Goal: Information Seeking & Learning: Learn about a topic

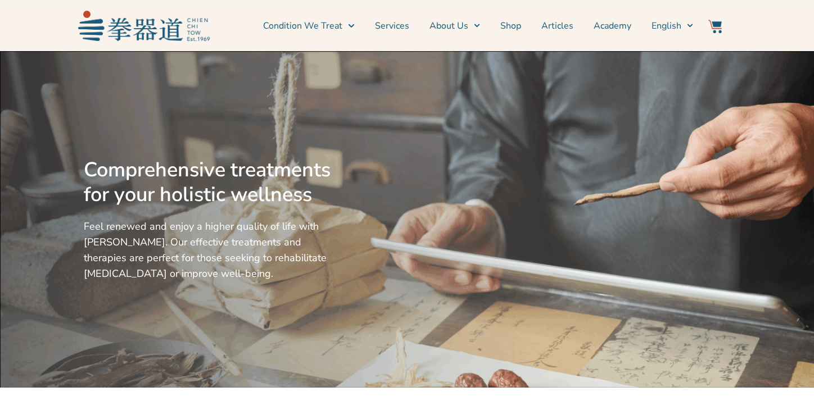
scroll to position [393, 0]
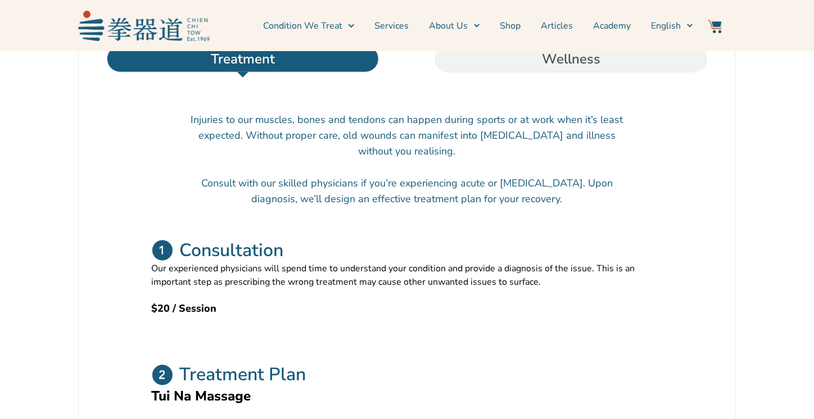
click at [396, 25] on link "Services" at bounding box center [392, 26] width 34 height 28
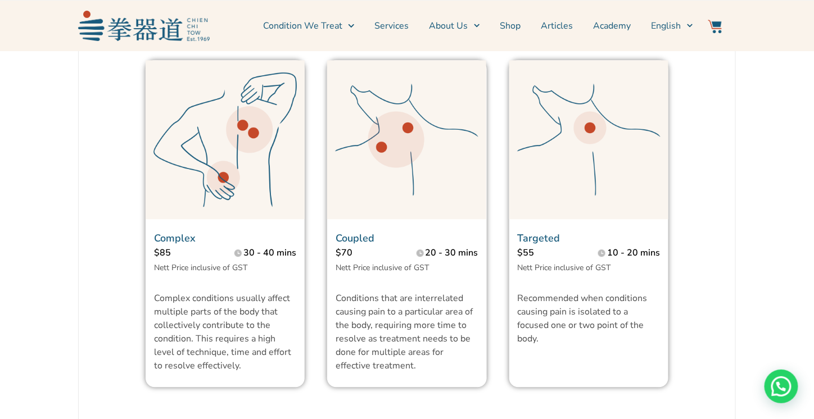
scroll to position [955, 0]
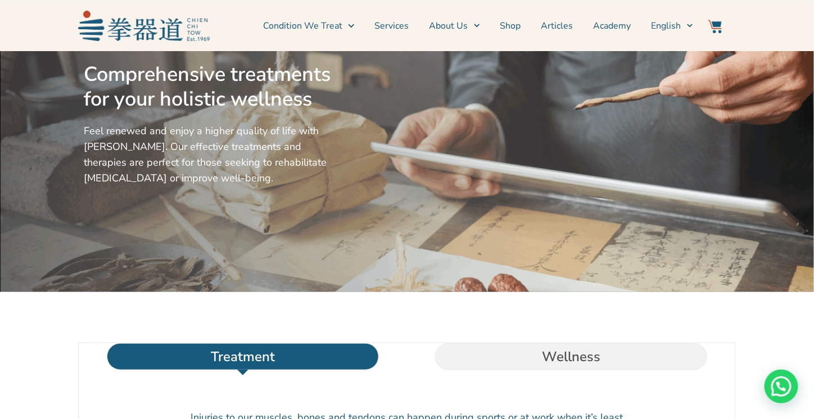
scroll to position [225, 0]
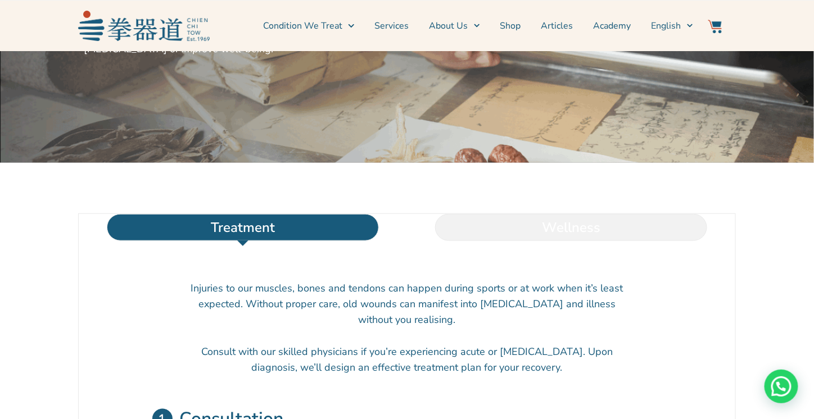
click at [536, 241] on li "Wellness" at bounding box center [571, 227] width 328 height 27
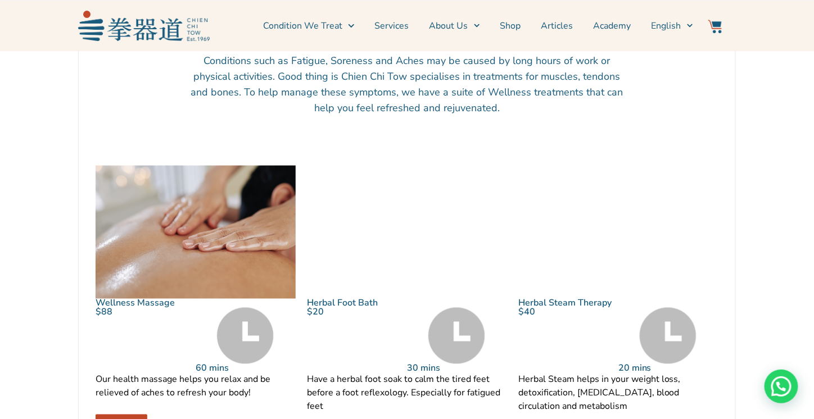
scroll to position [449, 0]
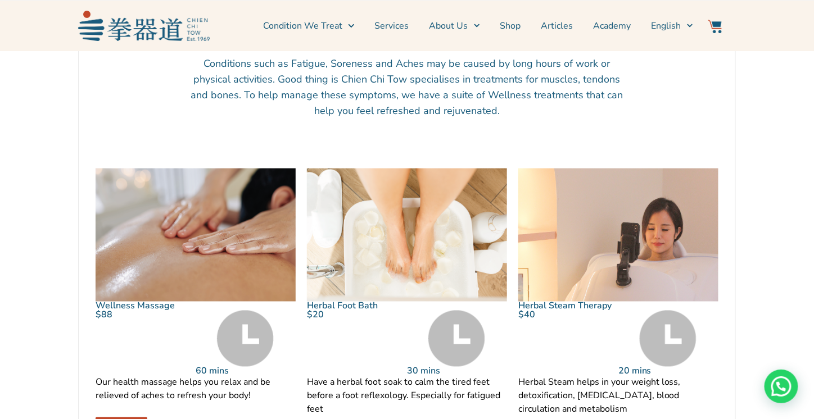
click at [257, 239] on img at bounding box center [196, 235] width 200 height 133
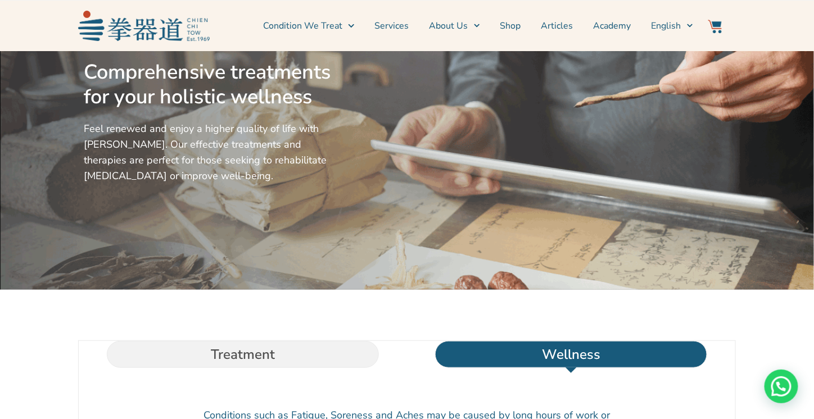
scroll to position [0, 0]
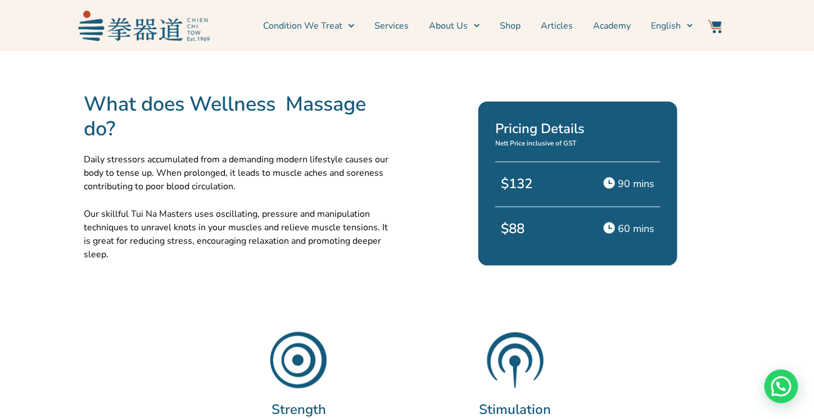
scroll to position [506, 0]
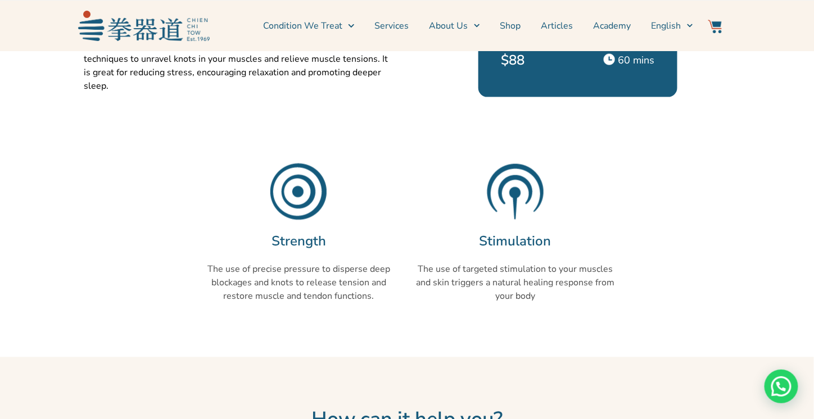
click at [665, 158] on section "Strength The use of precise pressure to disperse deep blockages and knots to re…" at bounding box center [407, 241] width 798 height 166
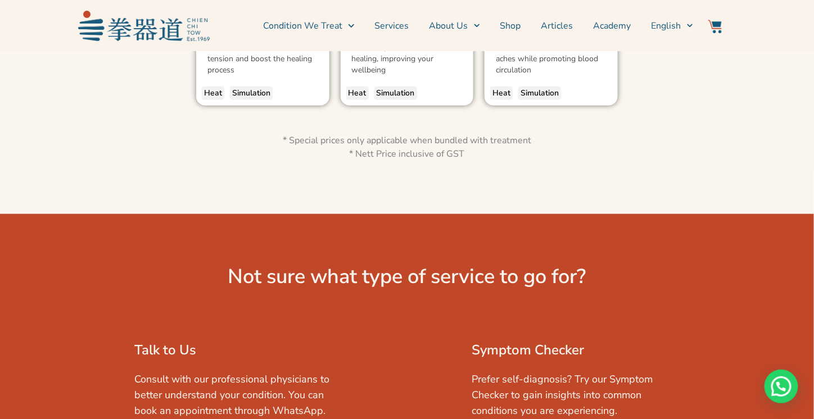
scroll to position [1854, 0]
